Goal: Task Accomplishment & Management: Manage account settings

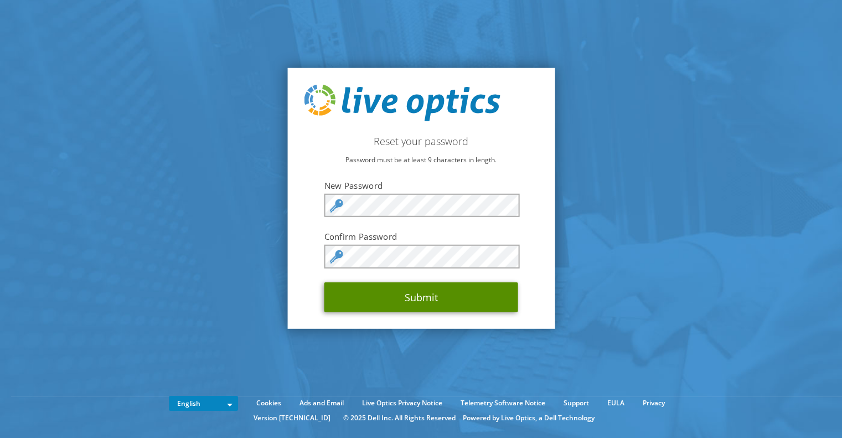
click at [421, 292] on button "Submit" at bounding box center [421, 297] width 194 height 30
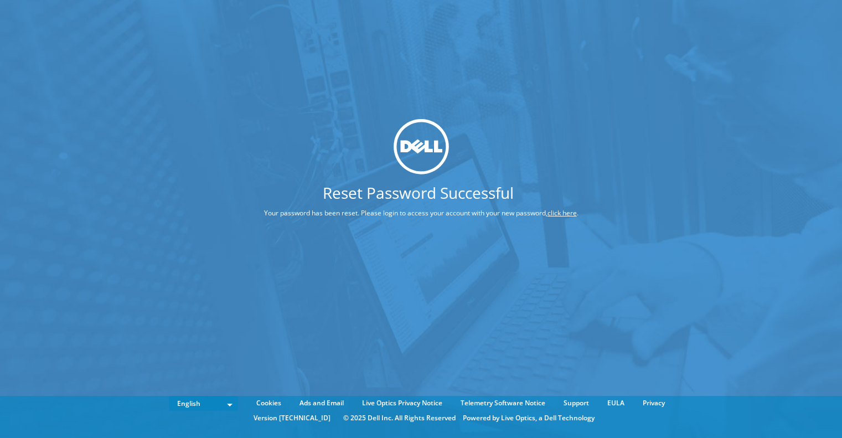
click at [563, 211] on link "click here" at bounding box center [561, 212] width 29 height 9
